Goal: Task Accomplishment & Management: Use online tool/utility

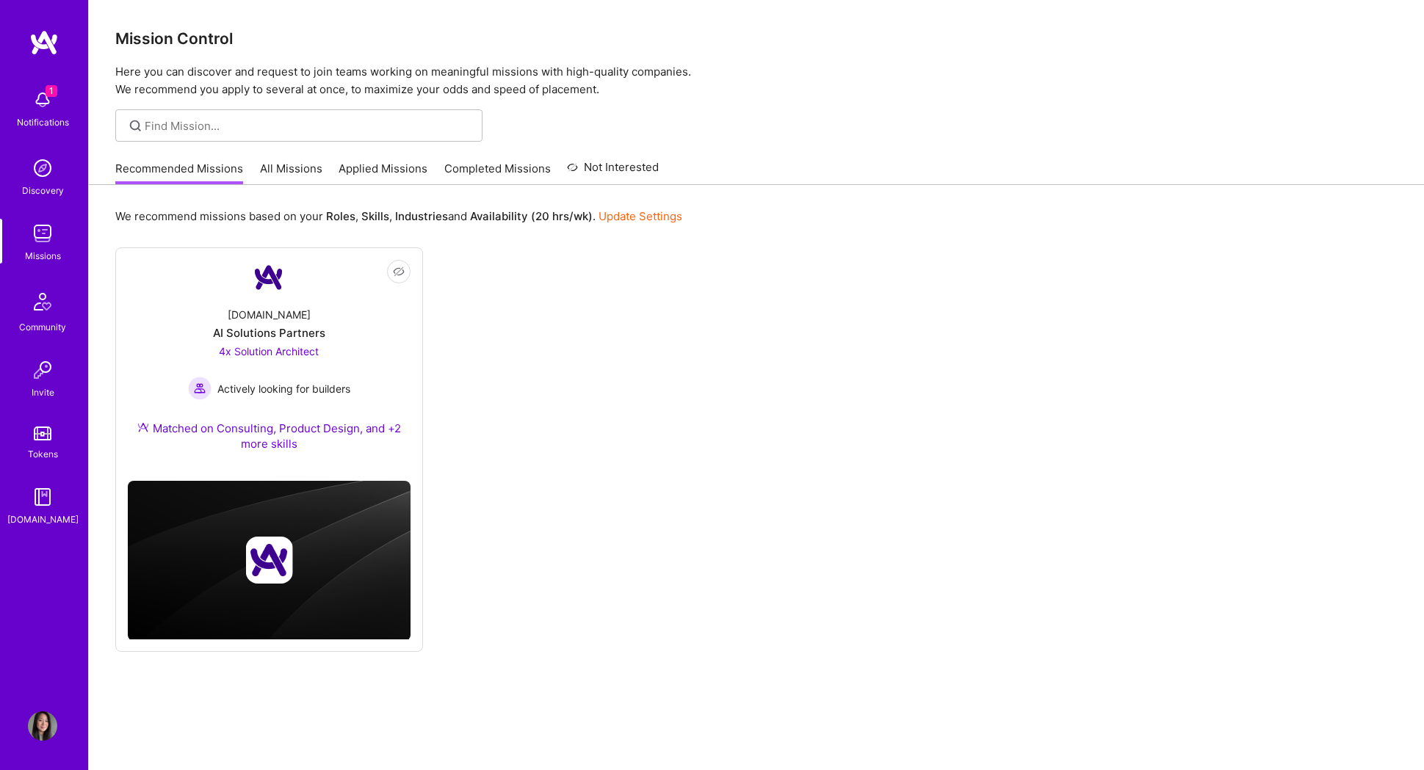
click at [308, 166] on link "All Missions" at bounding box center [291, 173] width 62 height 24
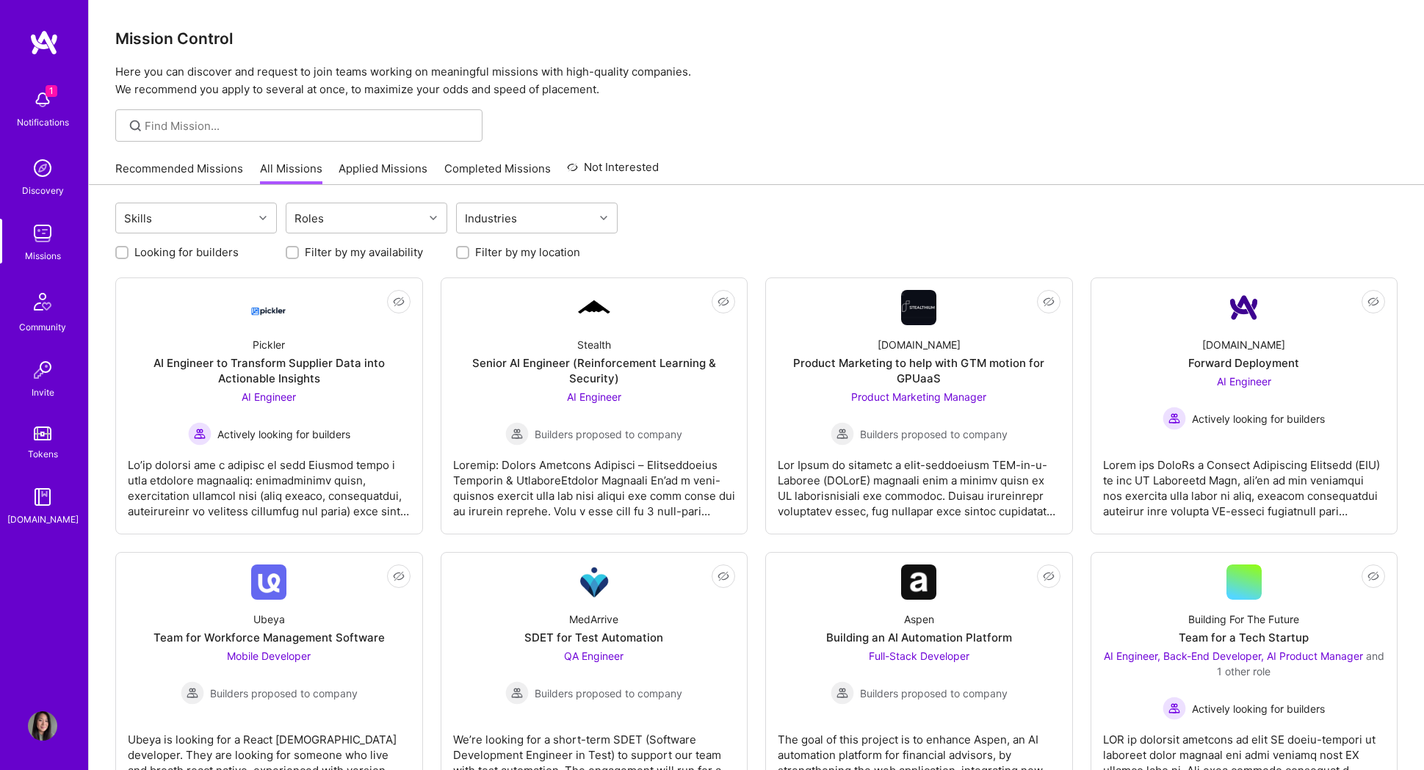
click at [214, 255] on label "Looking for builders" at bounding box center [186, 252] width 104 height 15
click at [129, 255] on input "Looking for builders" at bounding box center [123, 253] width 10 height 10
checkbox input "true"
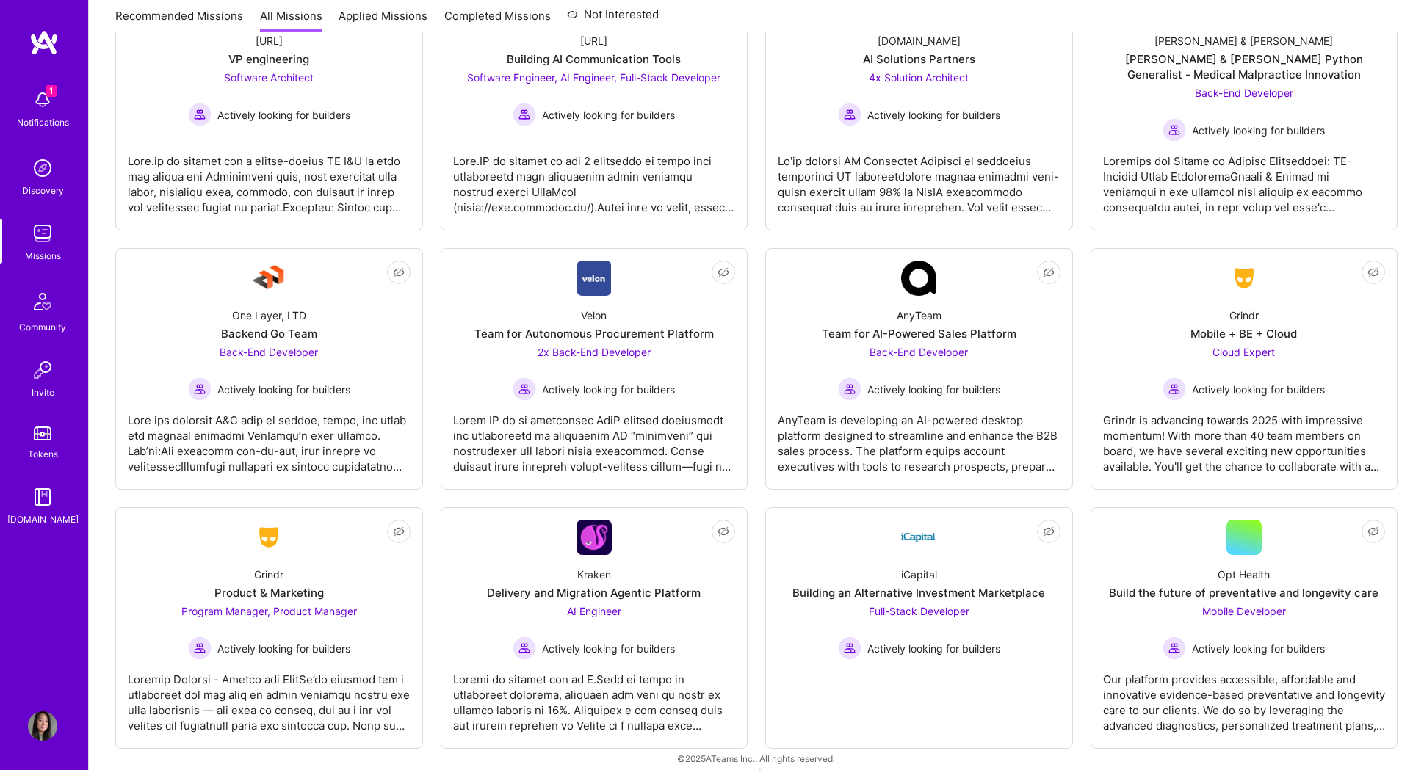
scroll to position [850, 0]
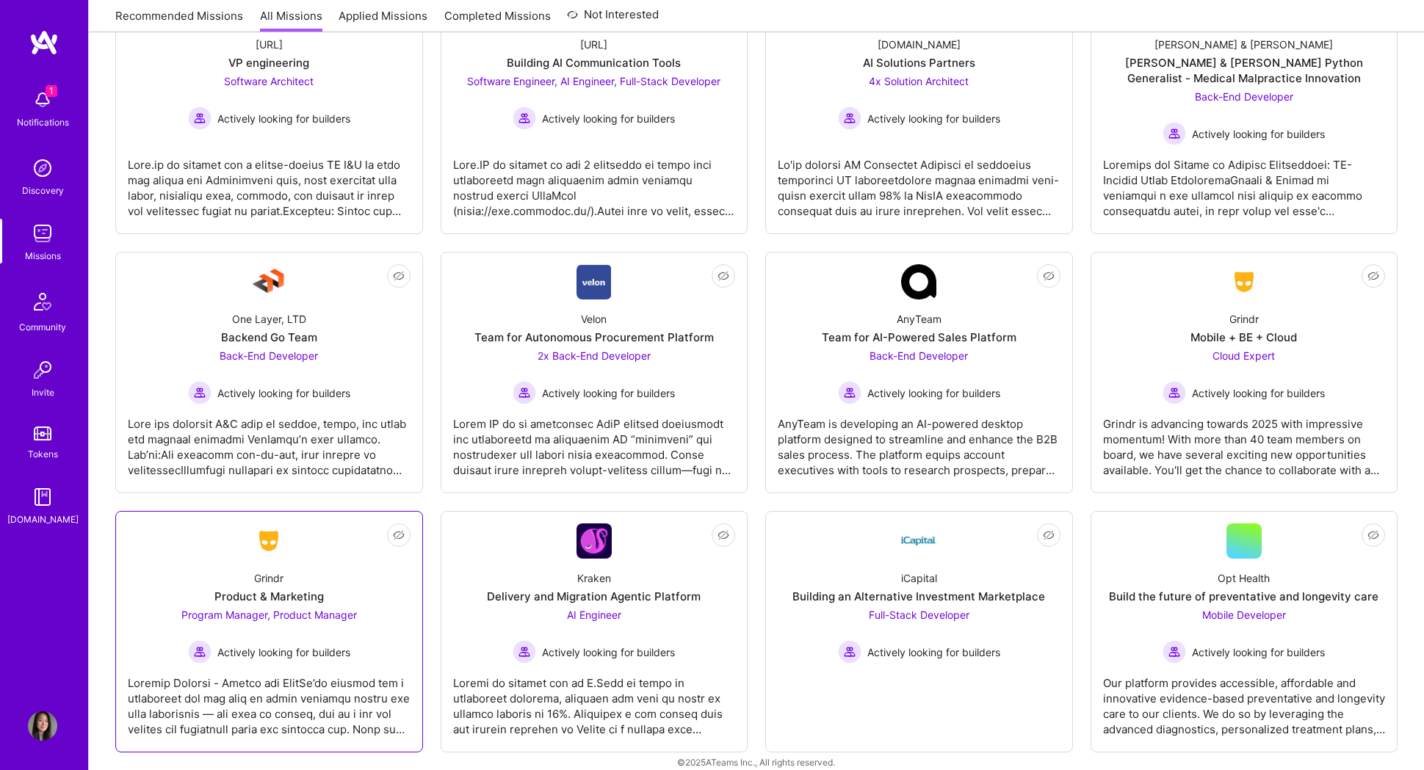
click at [300, 614] on span "Program Manager, Product Manager" at bounding box center [268, 615] width 175 height 12
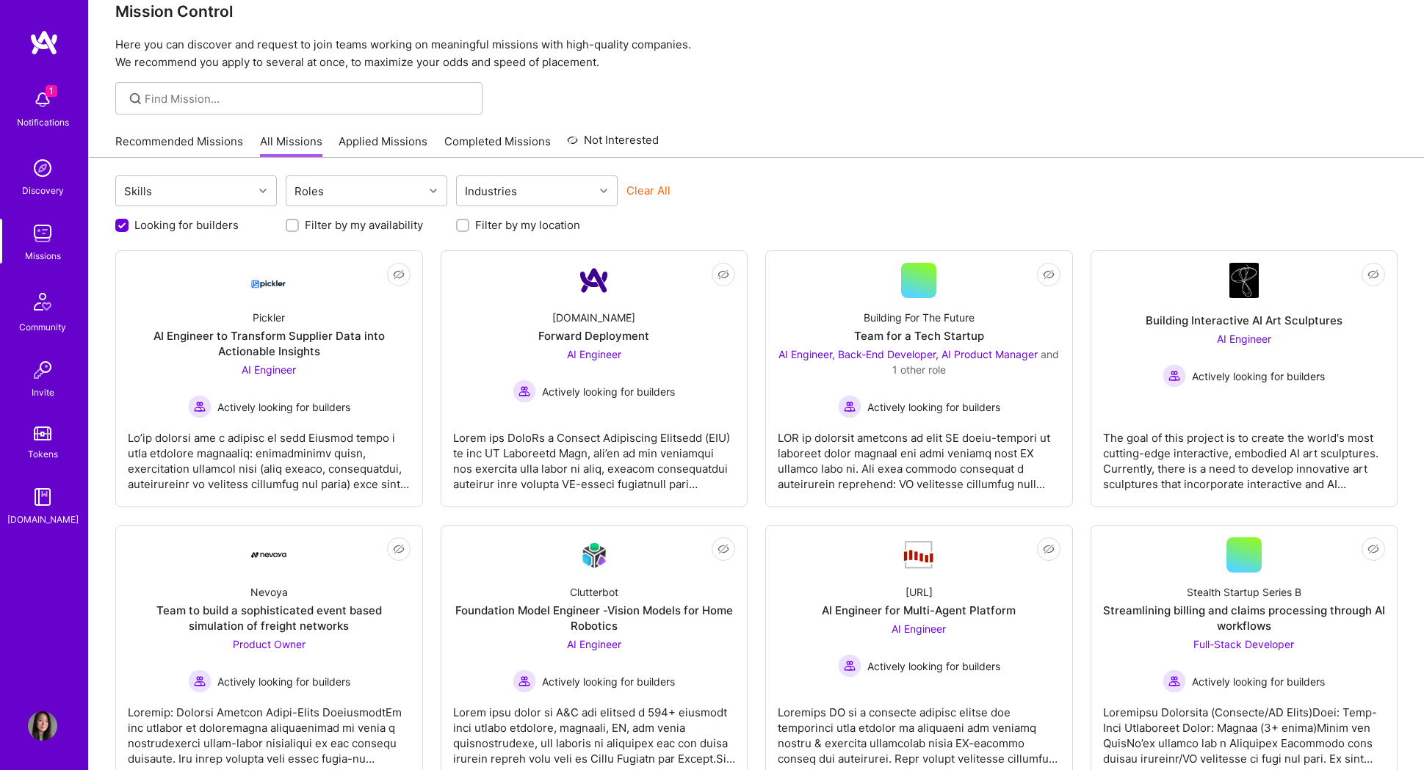
scroll to position [26, 0]
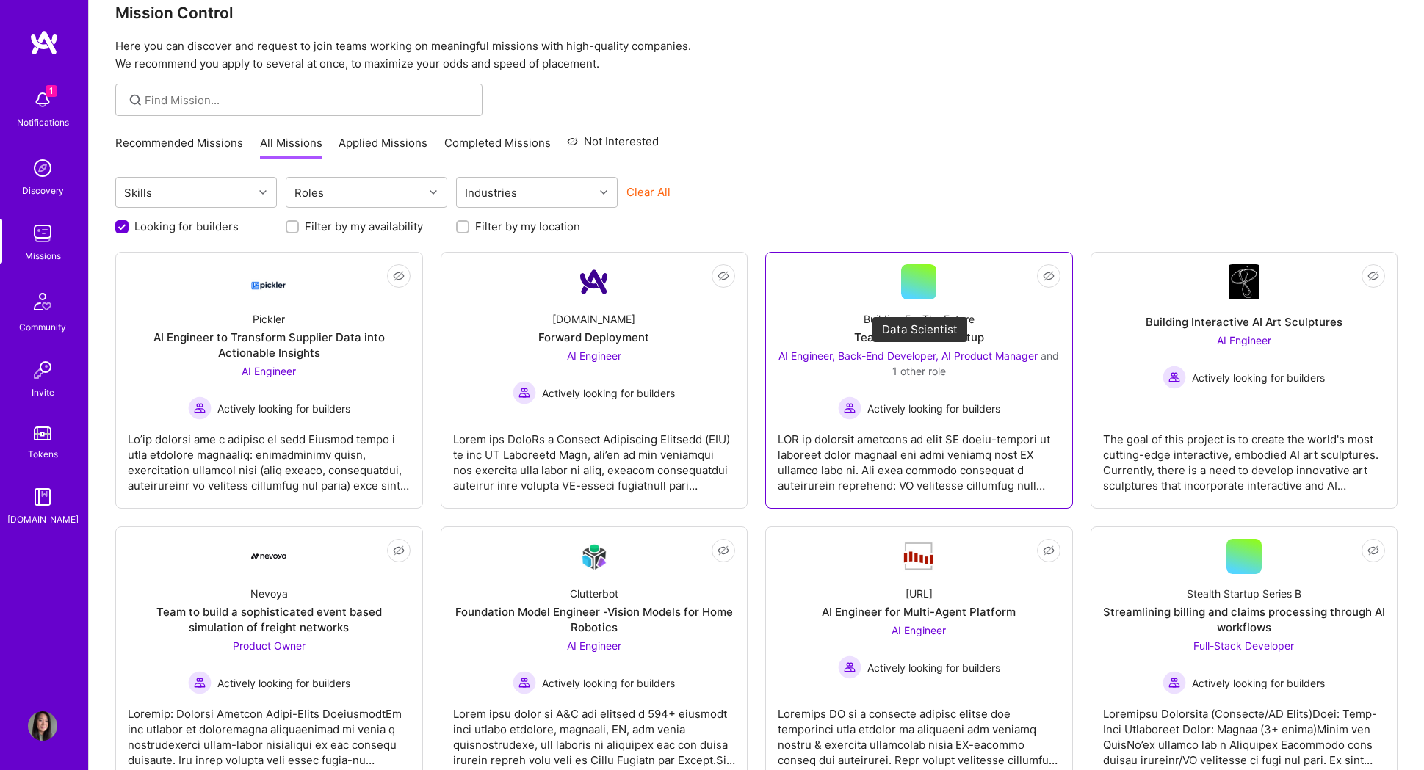
click at [998, 357] on span "AI Engineer, Back-End Developer, AI Product Manager" at bounding box center [907, 356] width 259 height 12
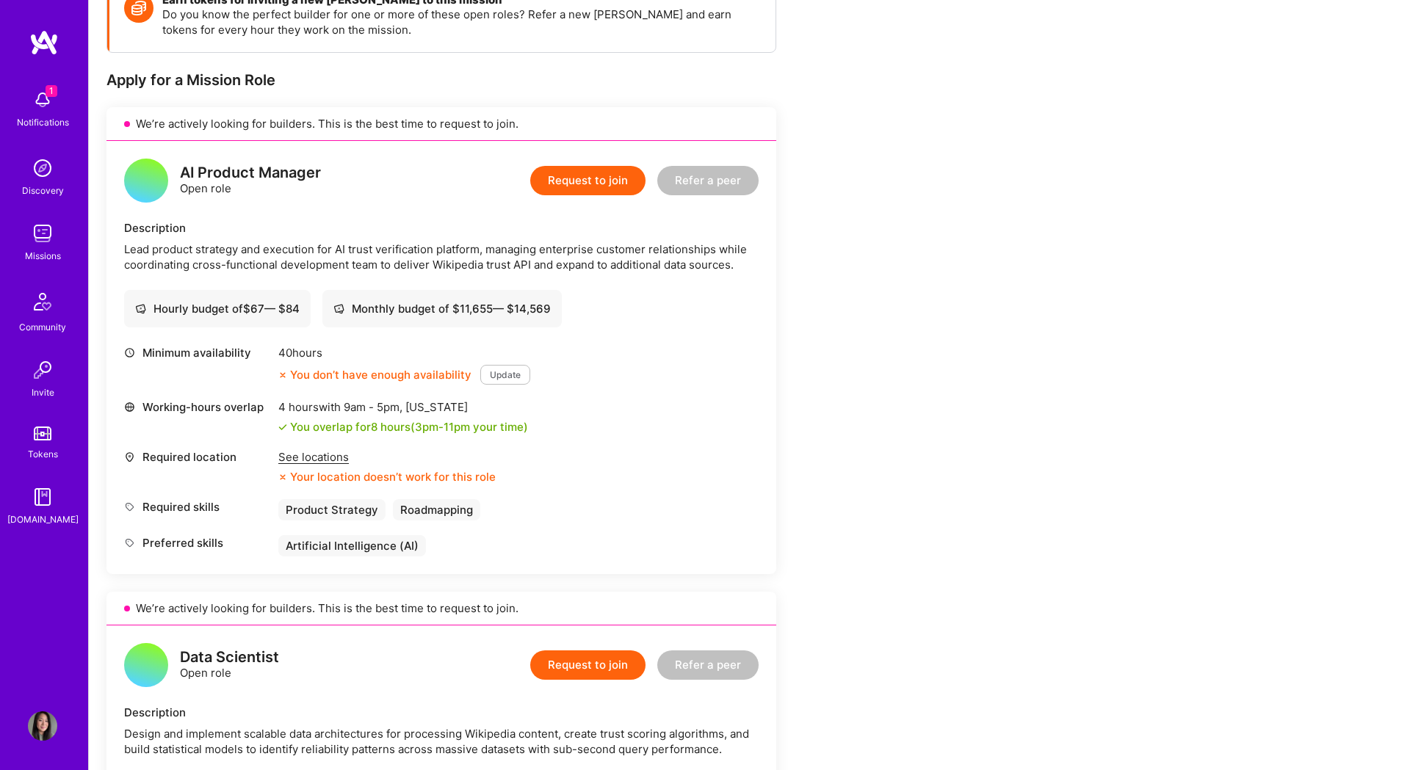
scroll to position [247, 0]
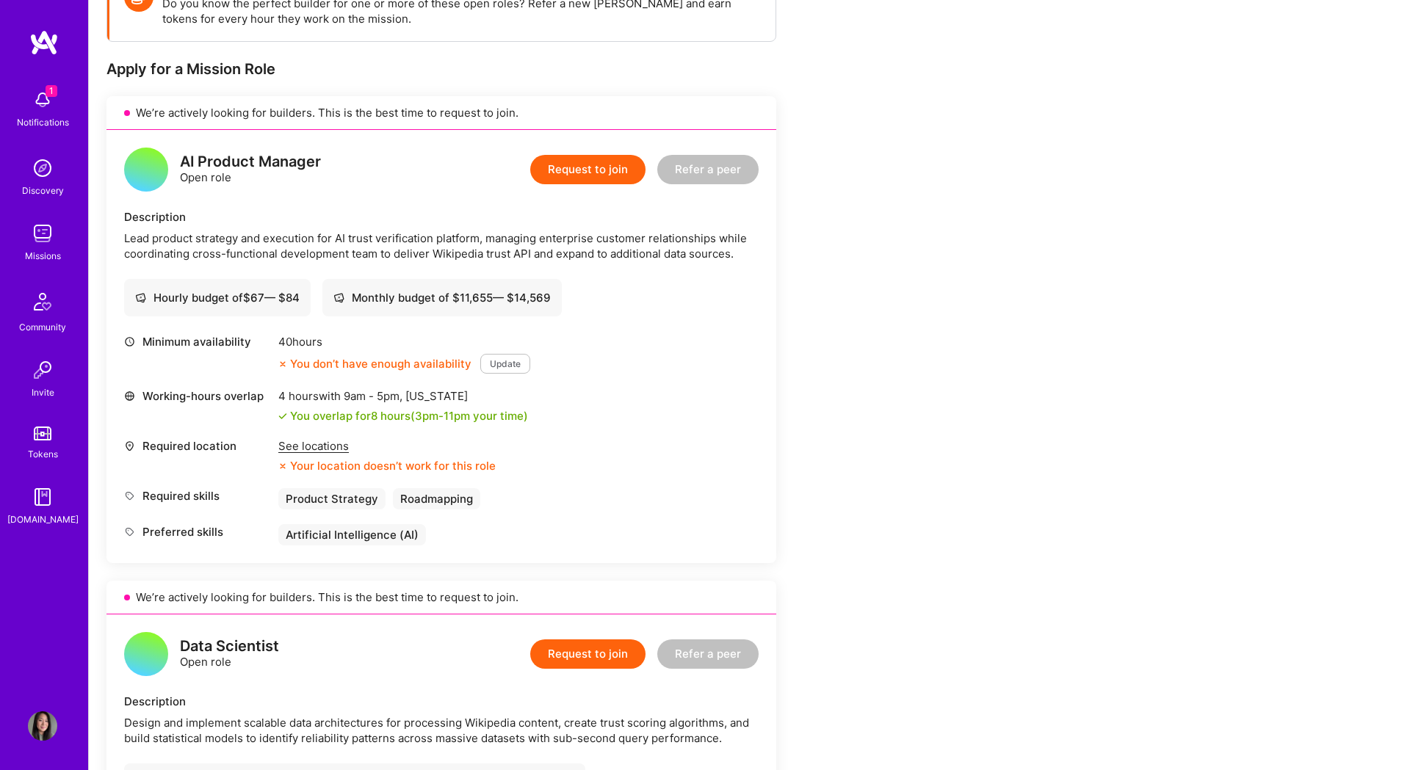
click at [317, 446] on div "See locations" at bounding box center [386, 445] width 217 height 15
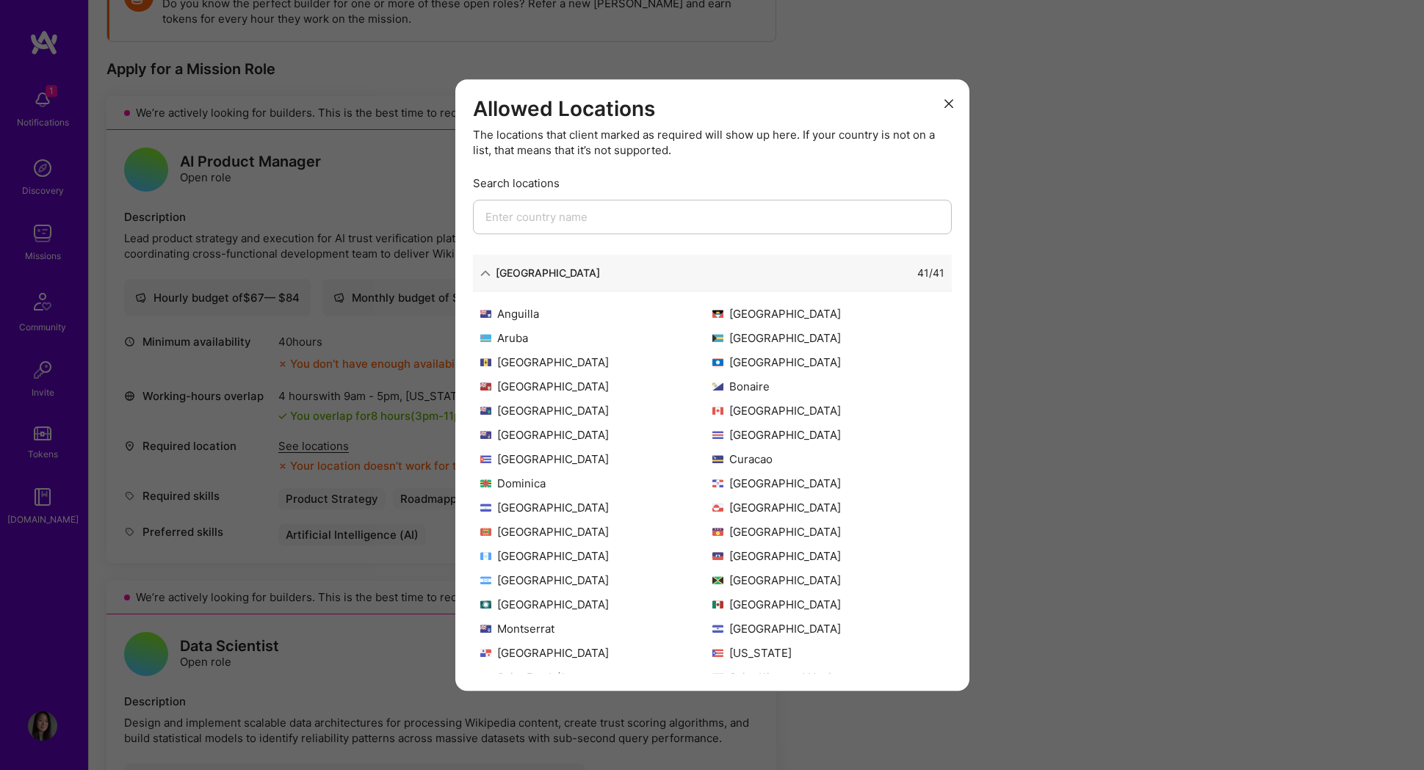
scroll to position [142, 0]
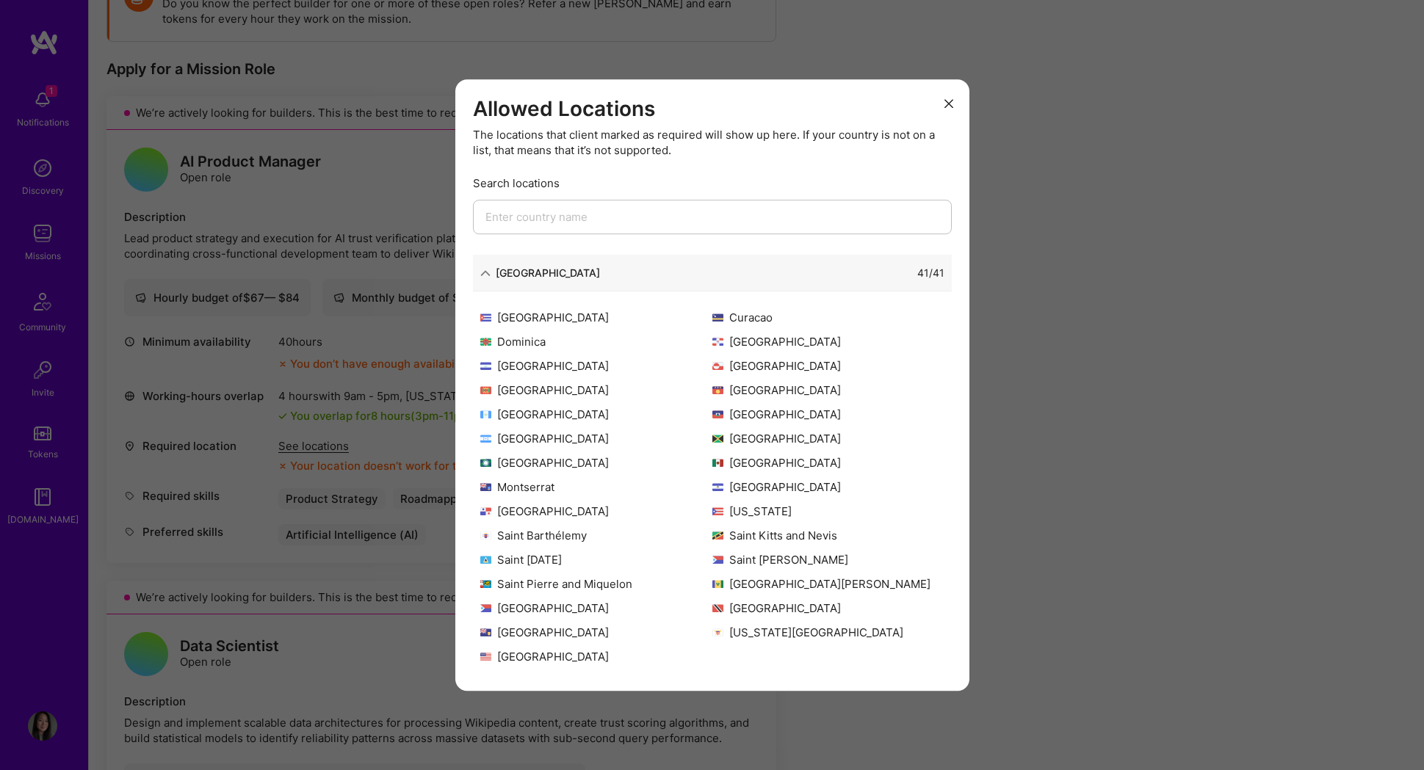
click at [1157, 355] on div "Allowed Locations The locations that client marked as required will show up her…" at bounding box center [712, 385] width 1424 height 770
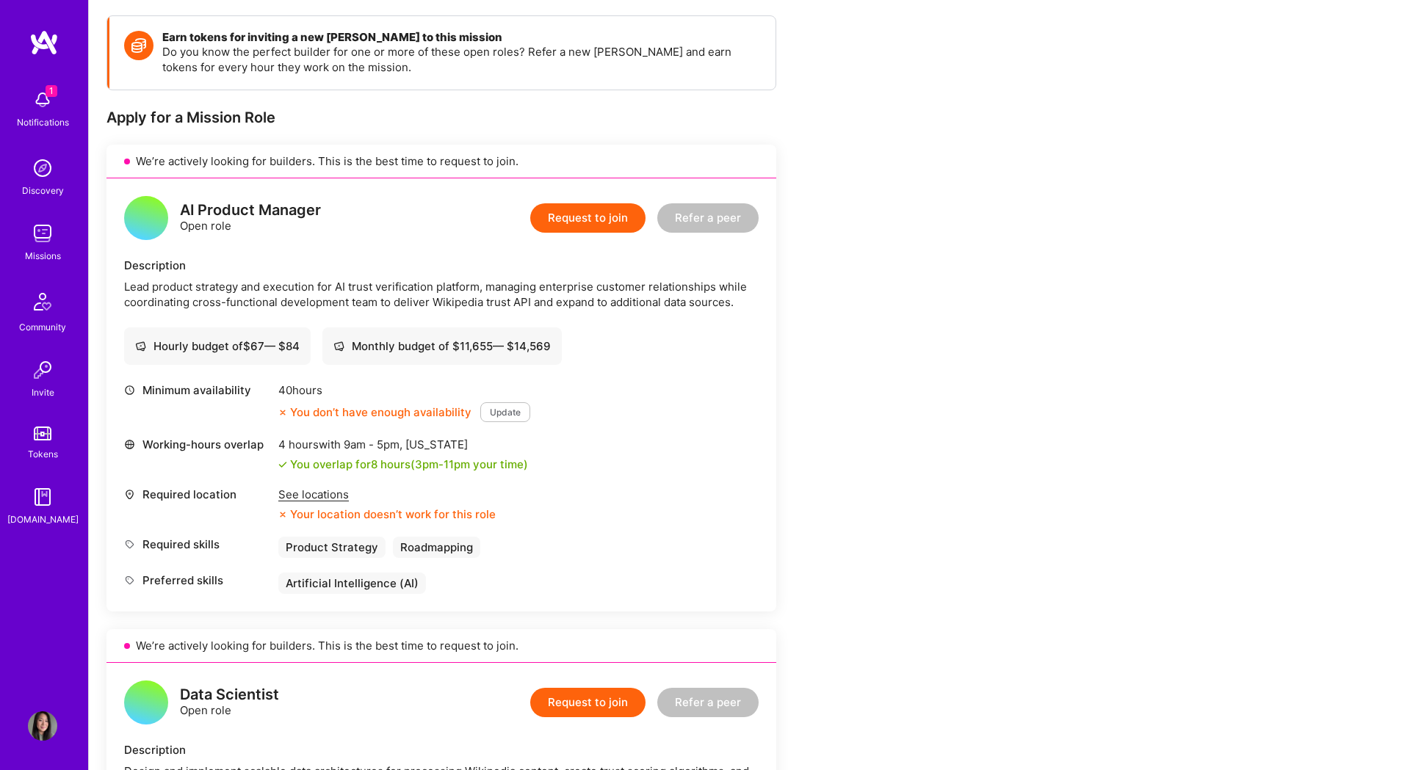
scroll to position [0, 0]
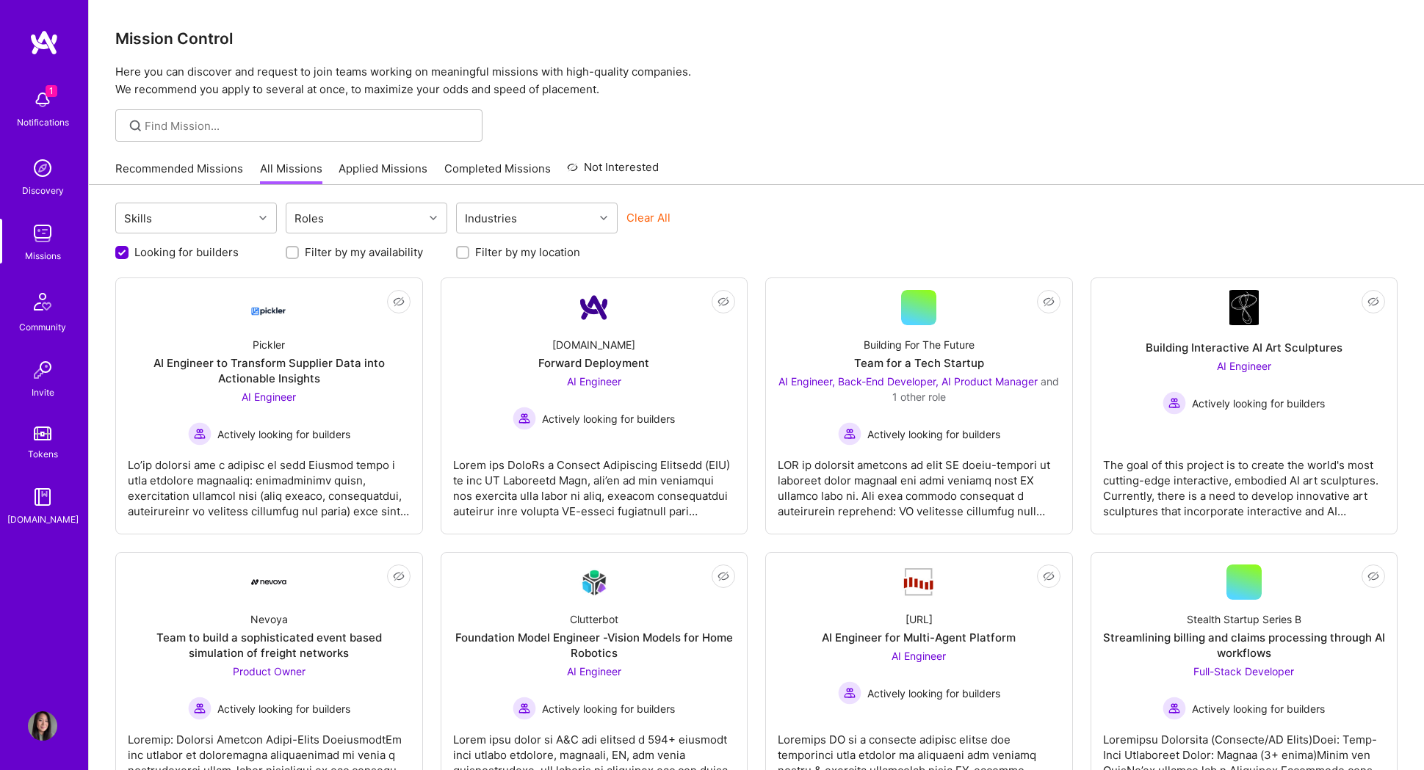
scroll to position [26, 0]
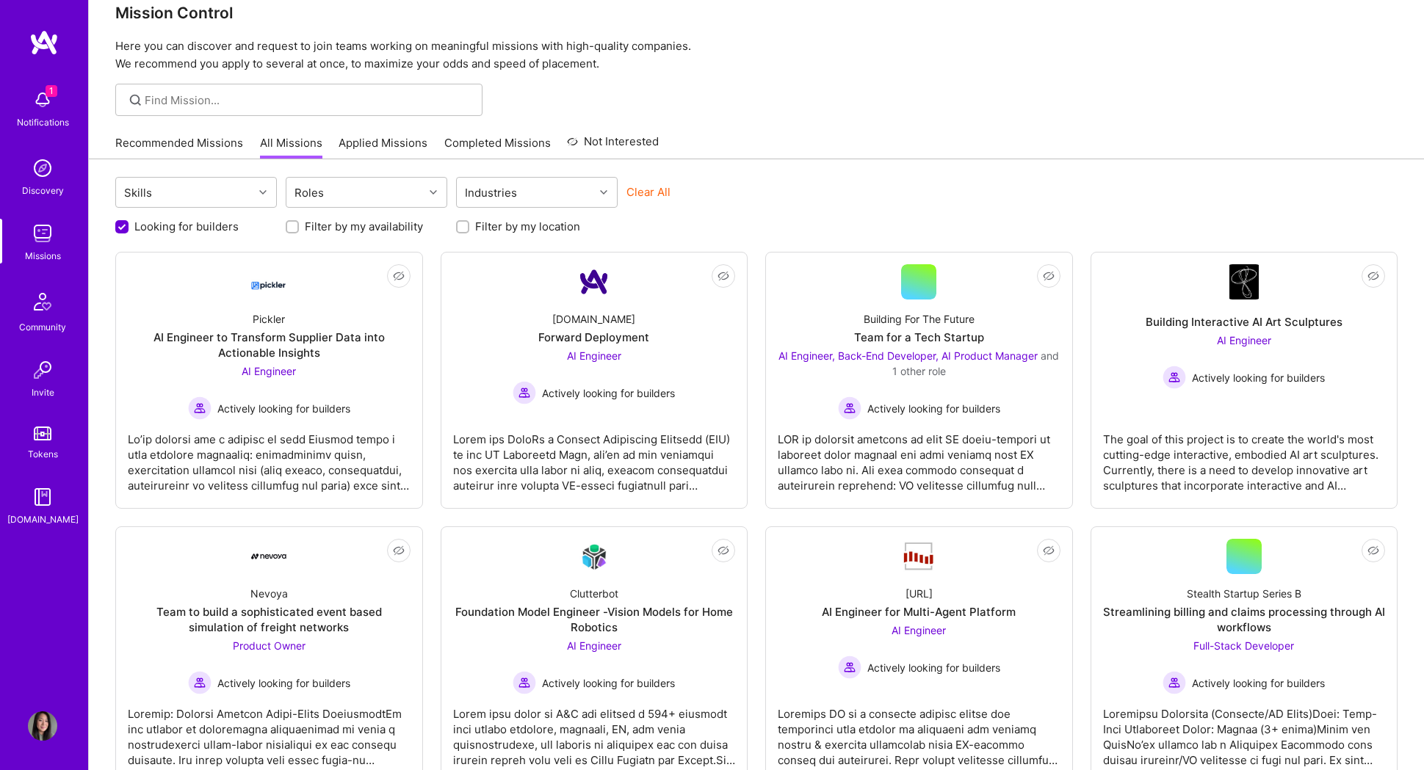
click at [463, 228] on input "Filter by my location" at bounding box center [464, 227] width 10 height 10
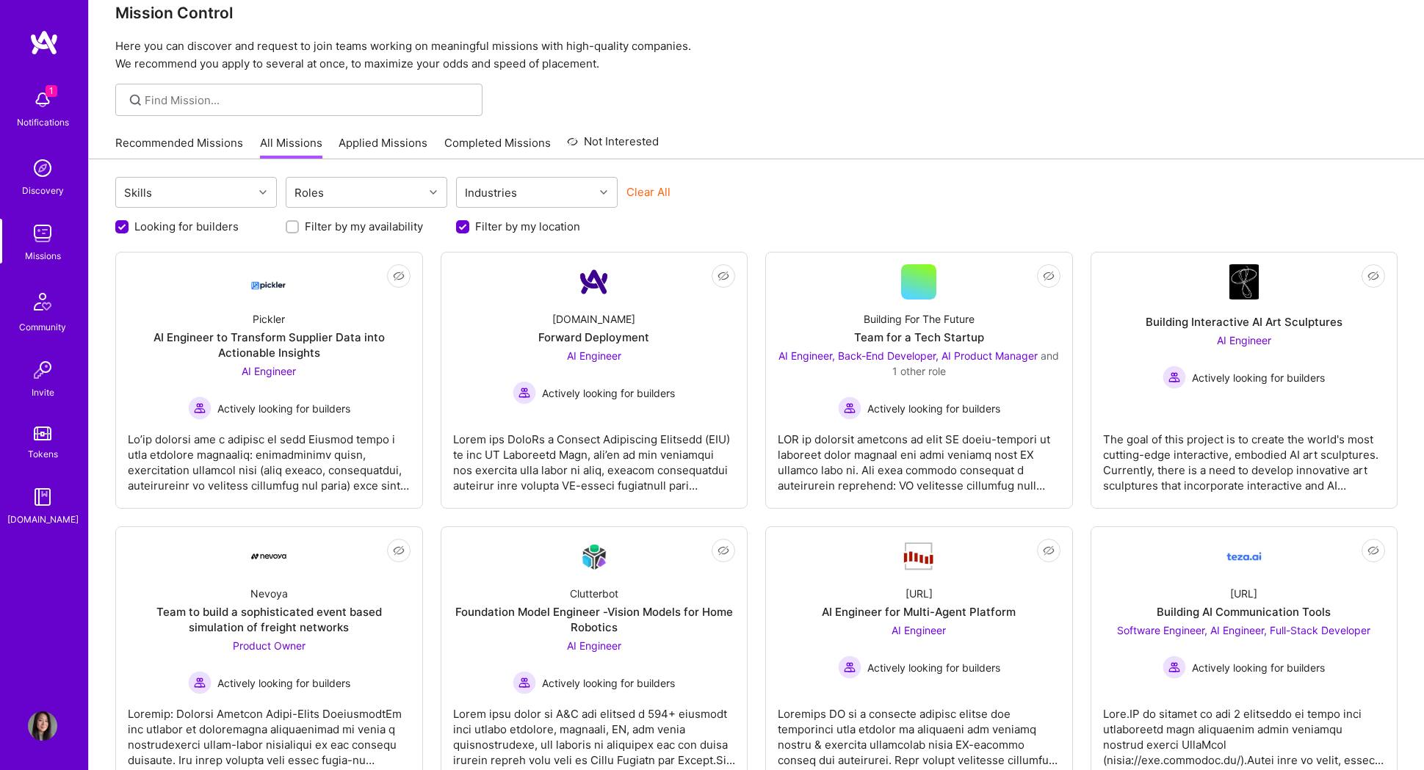
click at [464, 228] on input "Filter by my location" at bounding box center [463, 227] width 13 height 13
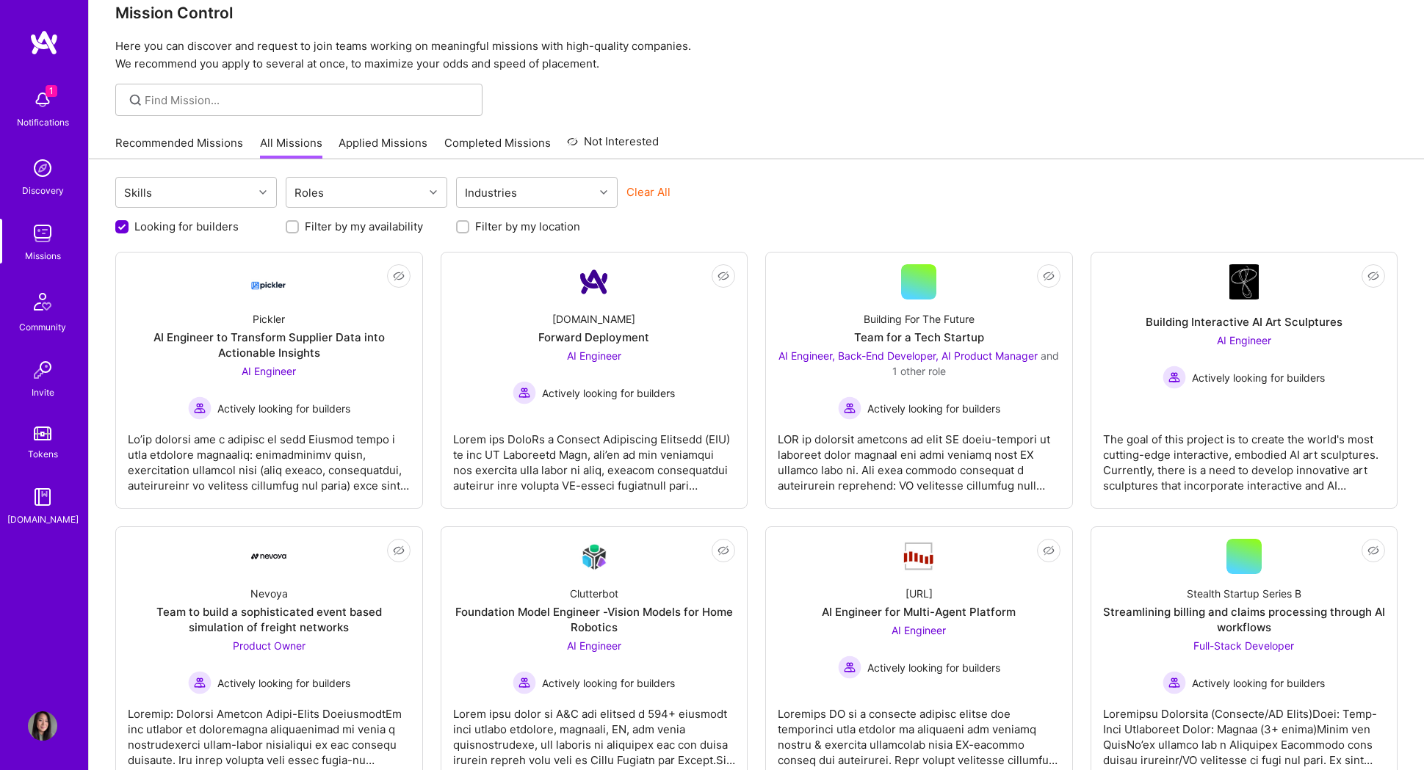
click at [460, 228] on input "Filter by my location" at bounding box center [464, 227] width 10 height 10
checkbox input "true"
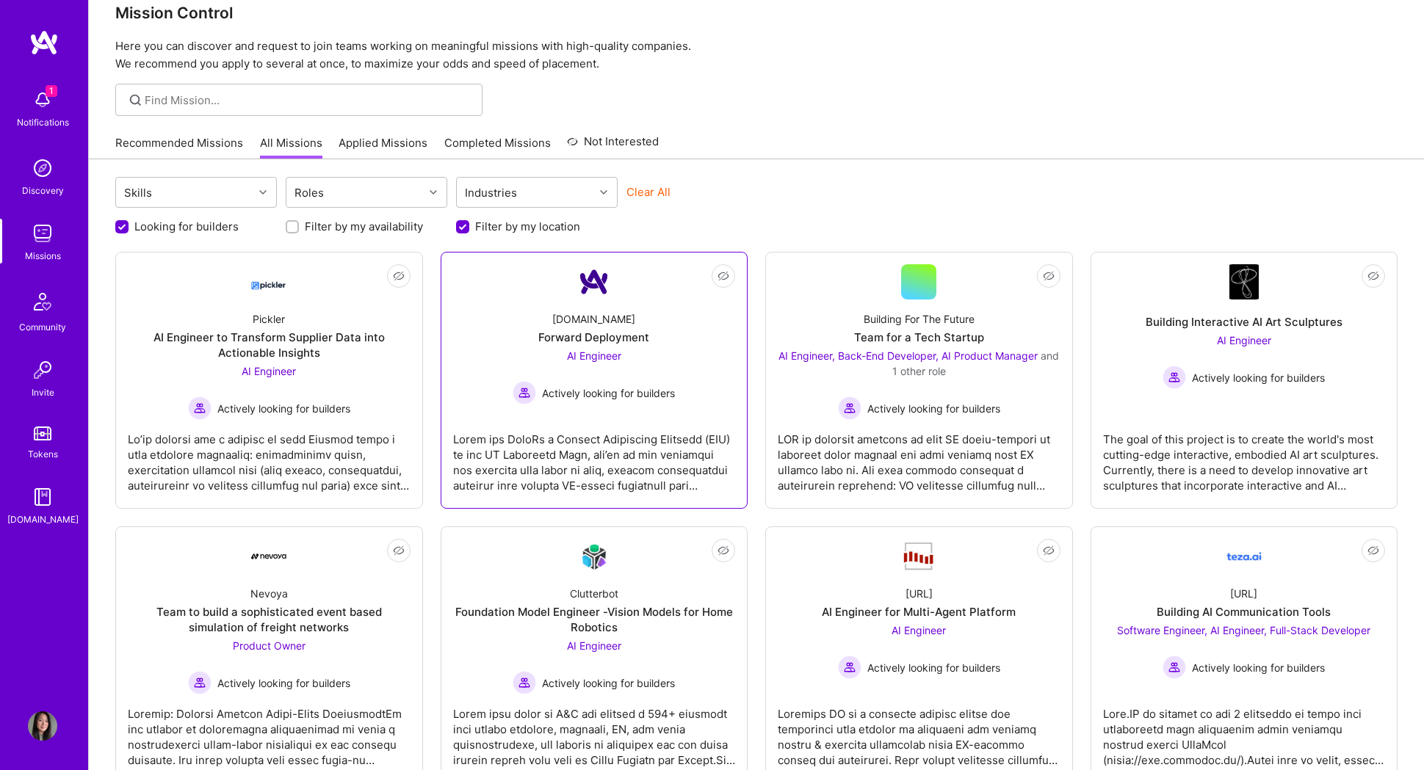
click at [609, 355] on span "AI Engineer" at bounding box center [594, 356] width 54 height 12
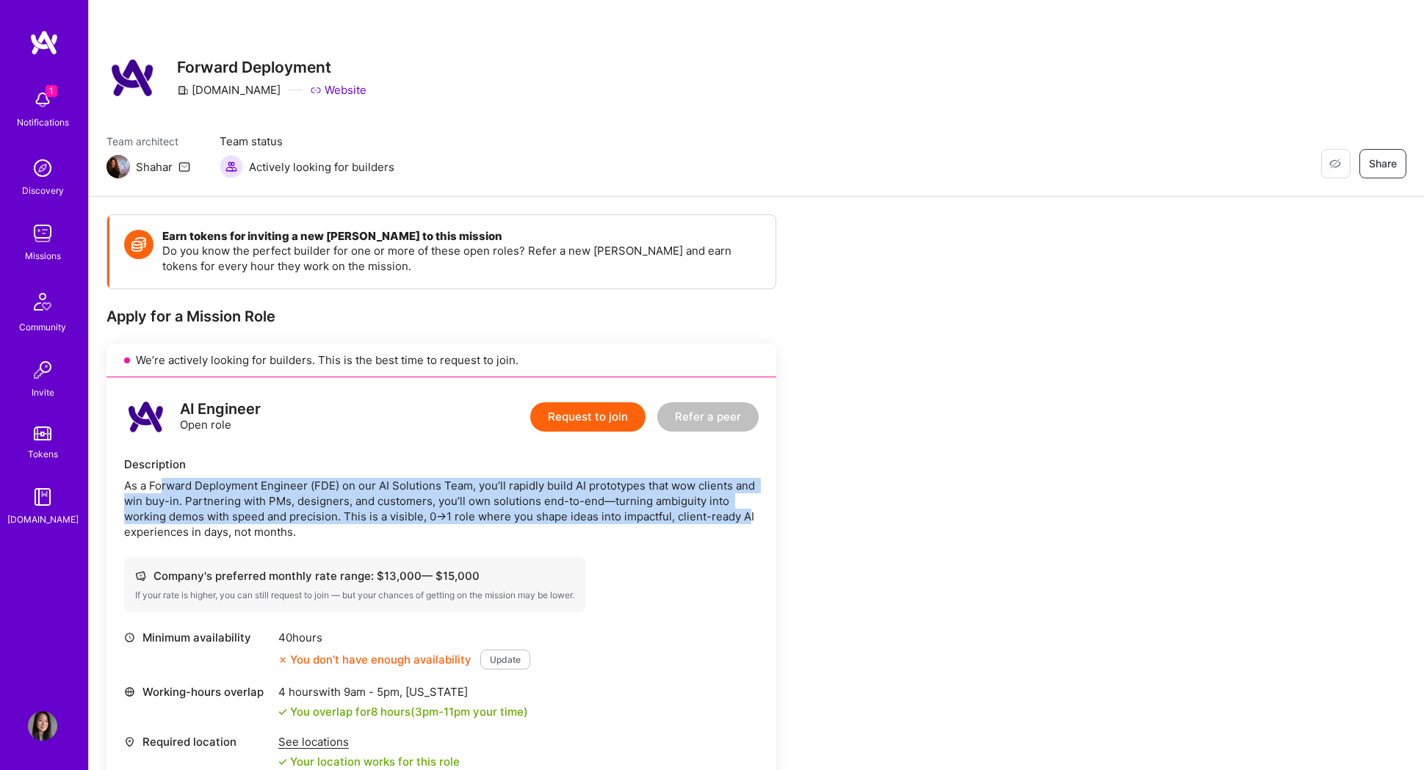
drag, startPoint x: 193, startPoint y: 483, endPoint x: 745, endPoint y: 528, distance: 554.0
click at [747, 517] on div "As a Forward Deployment Engineer (FDE) on our AI Solutions Team, you’ll rapidly…" at bounding box center [441, 509] width 634 height 62
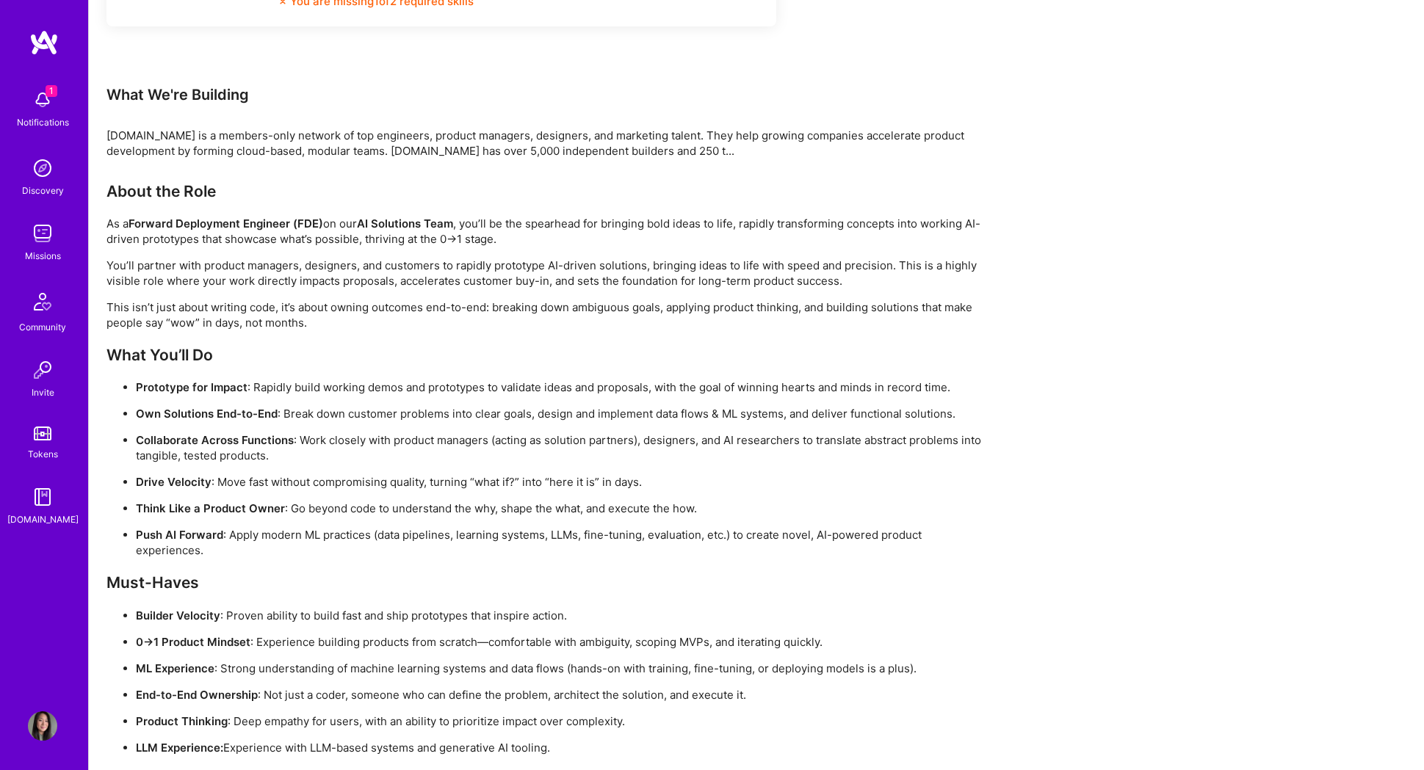
scroll to position [817, 0]
click at [875, 547] on div "About the Role As a Forward Deployment Engineer (FDE) on our AI Solutions Team …" at bounding box center [546, 526] width 881 height 691
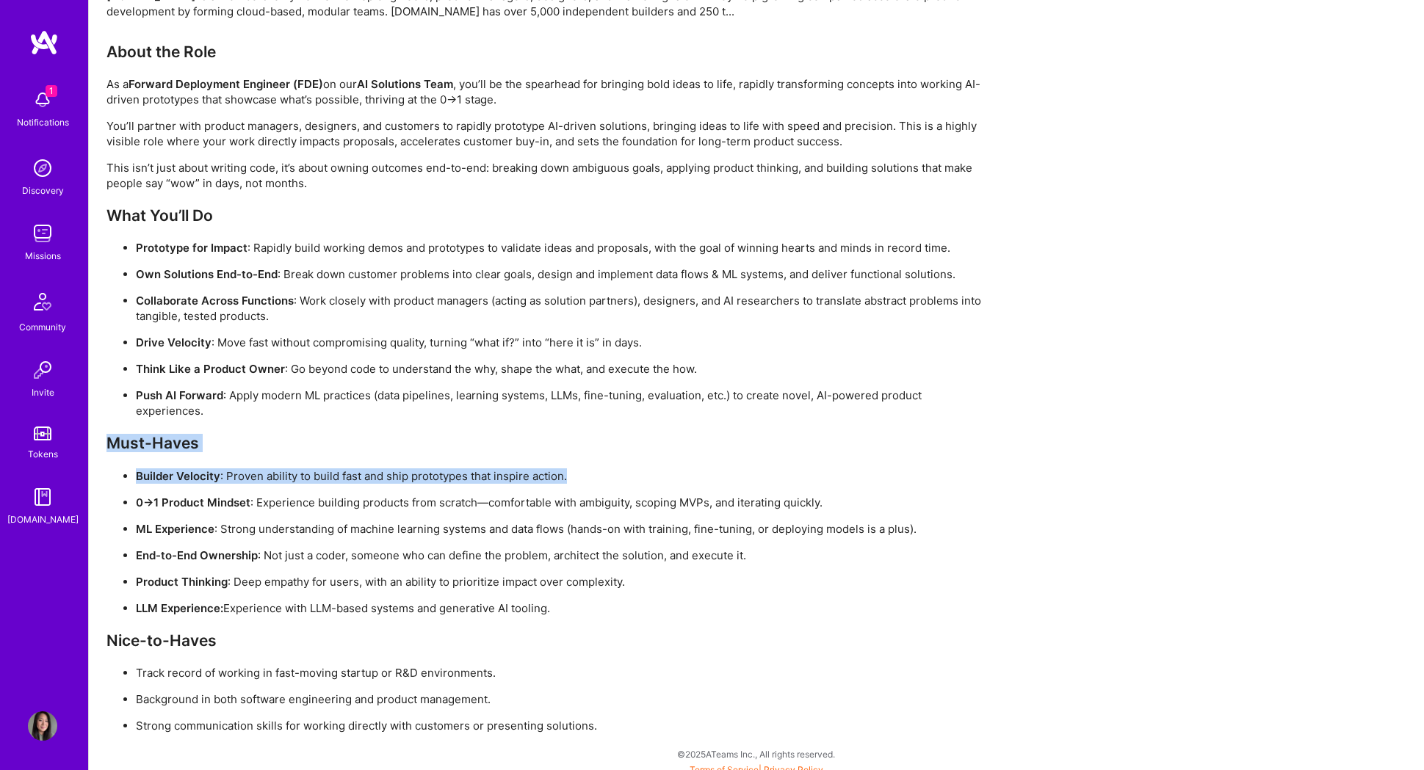
scroll to position [966, 0]
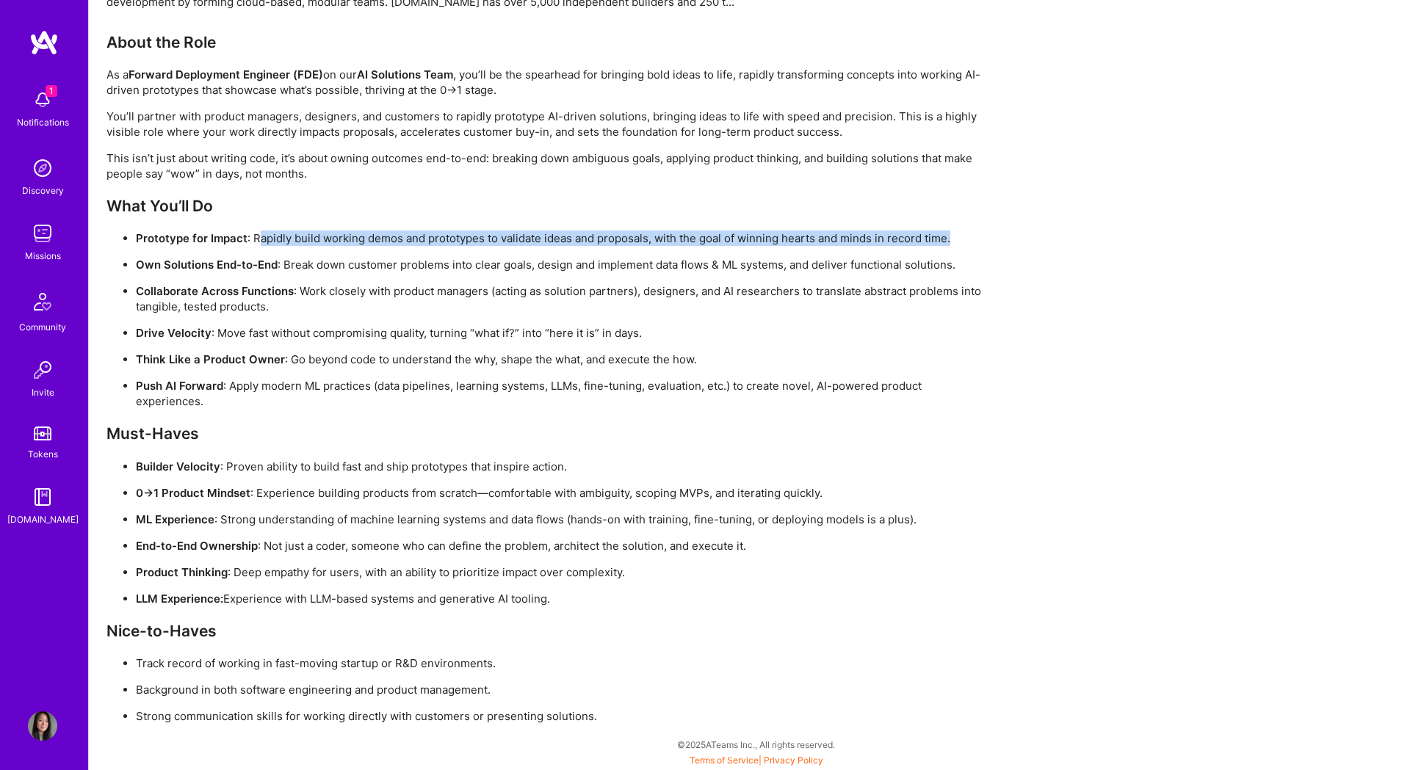
drag, startPoint x: 260, startPoint y: 236, endPoint x: 1044, endPoint y: 264, distance: 784.8
click at [1055, 259] on div "Earn tokens for inviting a new [PERSON_NAME] to this mission Do you know the pe…" at bounding box center [756, 0] width 1335 height 1539
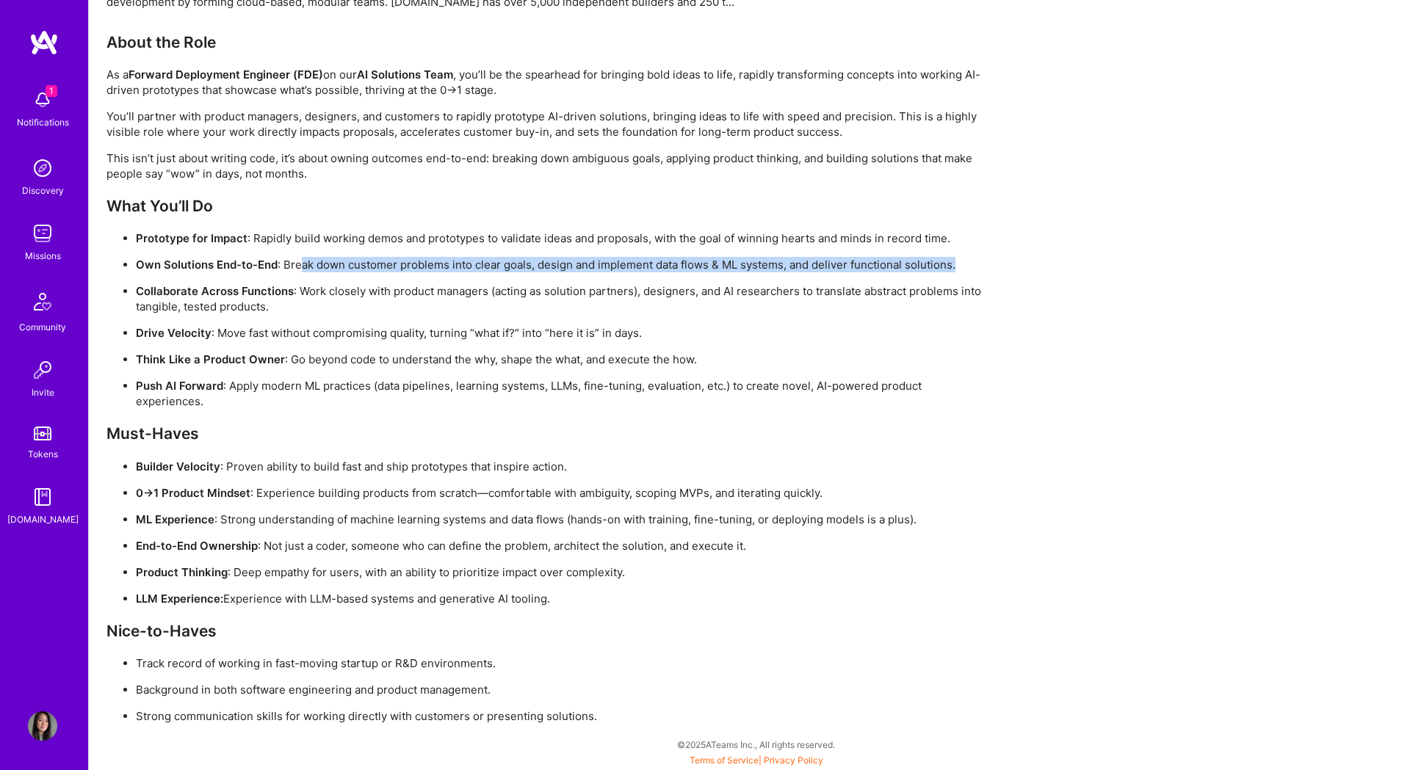
drag, startPoint x: 301, startPoint y: 264, endPoint x: 1024, endPoint y: 283, distance: 722.8
click at [1024, 283] on div "Earn tokens for inviting a new [PERSON_NAME] to this mission Do you know the pe…" at bounding box center [756, 0] width 1335 height 1539
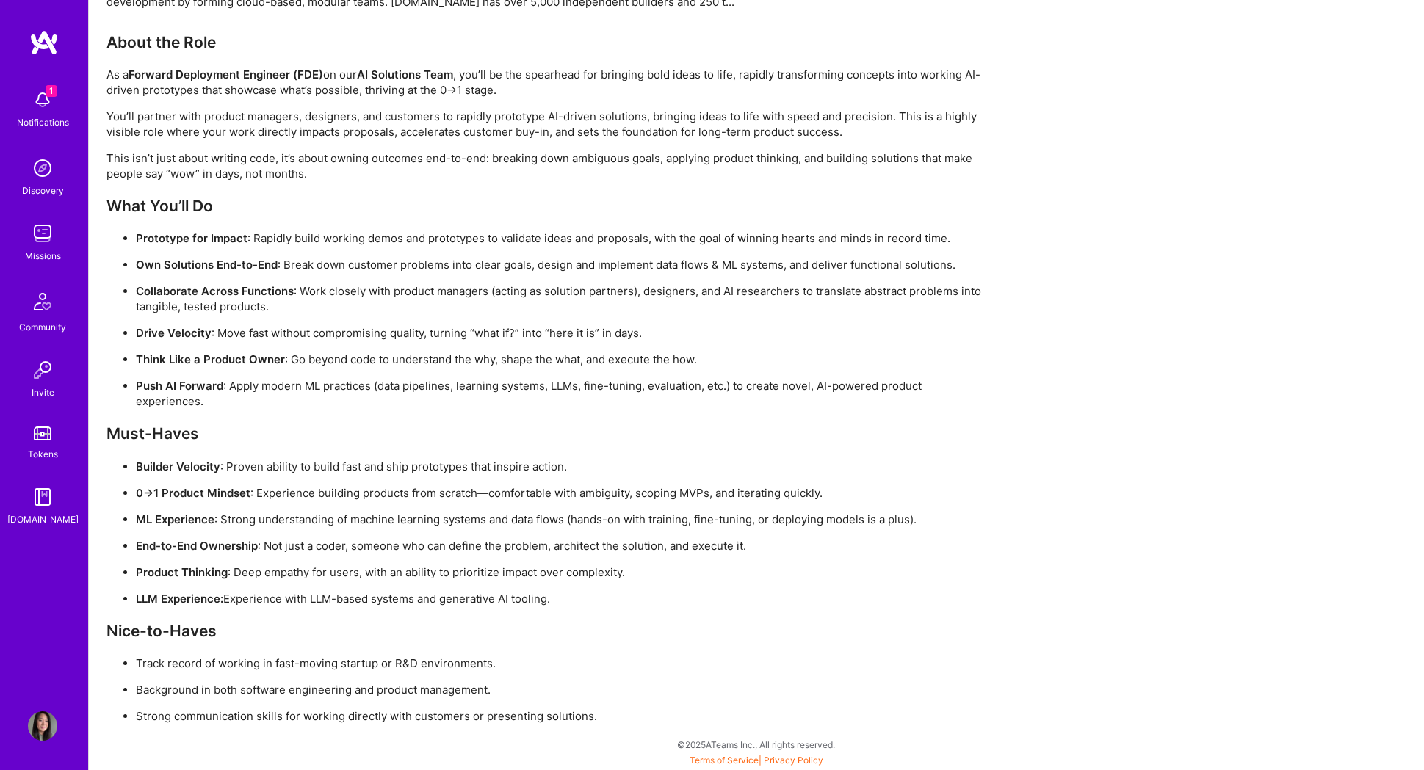
drag, startPoint x: 356, startPoint y: 304, endPoint x: 1077, endPoint y: 323, distance: 721.3
click at [1102, 325] on div "Earn tokens for inviting a new [PERSON_NAME] to this mission Do you know the pe…" at bounding box center [756, 0] width 1335 height 1539
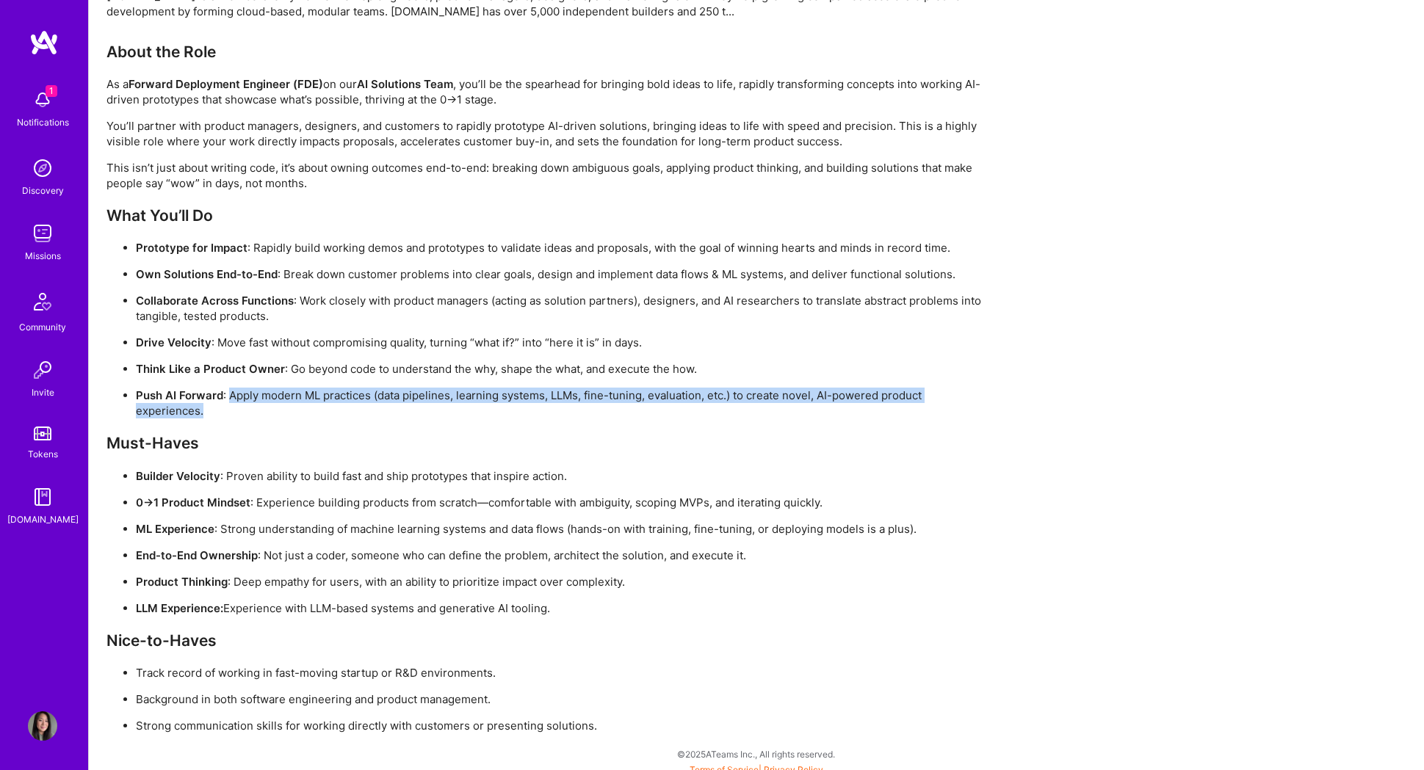
drag, startPoint x: 239, startPoint y: 398, endPoint x: 294, endPoint y: 422, distance: 60.2
click at [294, 422] on div "About the Role As a Forward Deployment Engineer (FDE) on our AI Solutions Team …" at bounding box center [546, 388] width 881 height 691
copy div "Apply modern ML practices (data pipelines, learning systems, LLMs, fine-tuning,…"
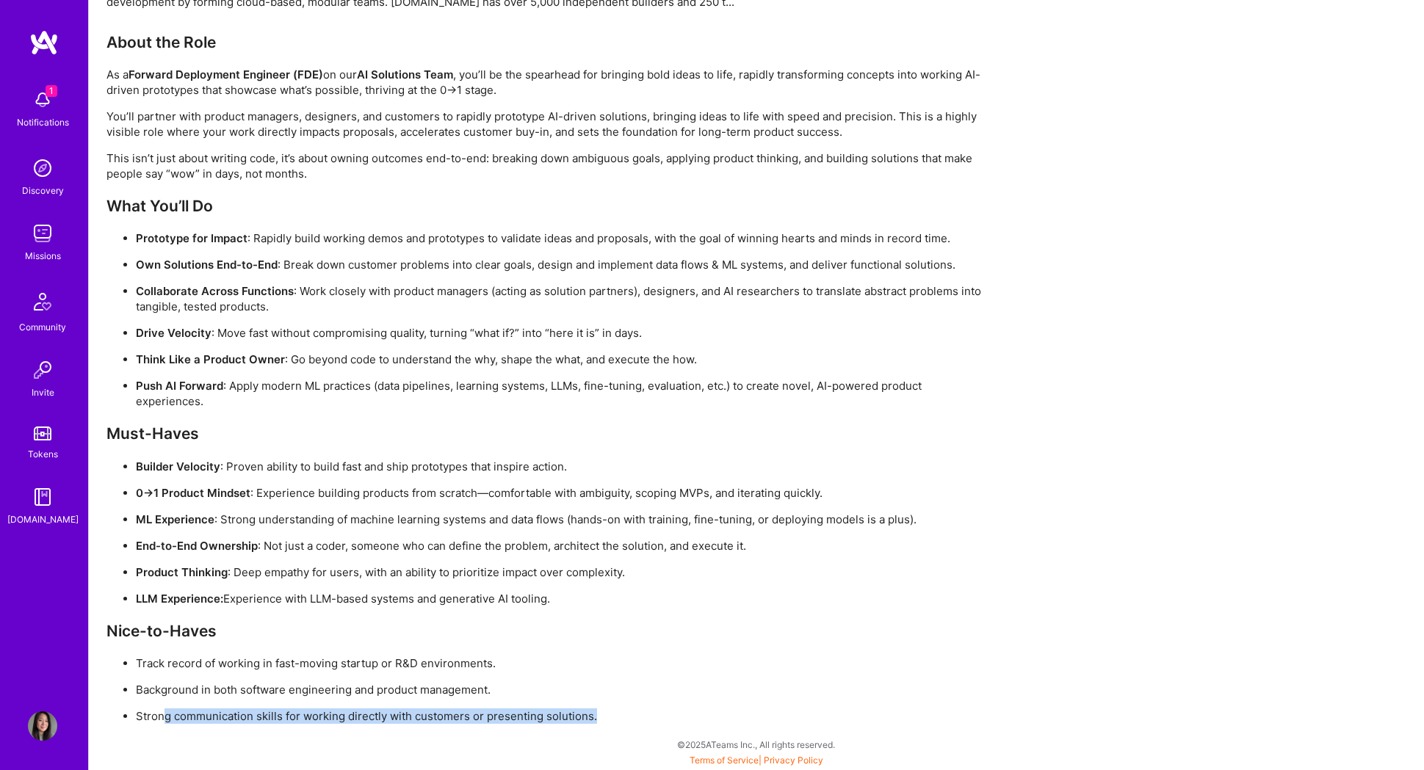
drag, startPoint x: 165, startPoint y: 715, endPoint x: 744, endPoint y: 717, distance: 578.6
click at [750, 719] on p "Strong communication skills for working directly with customers or presenting s…" at bounding box center [562, 716] width 852 height 15
